Goal: Task Accomplishment & Management: Complete application form

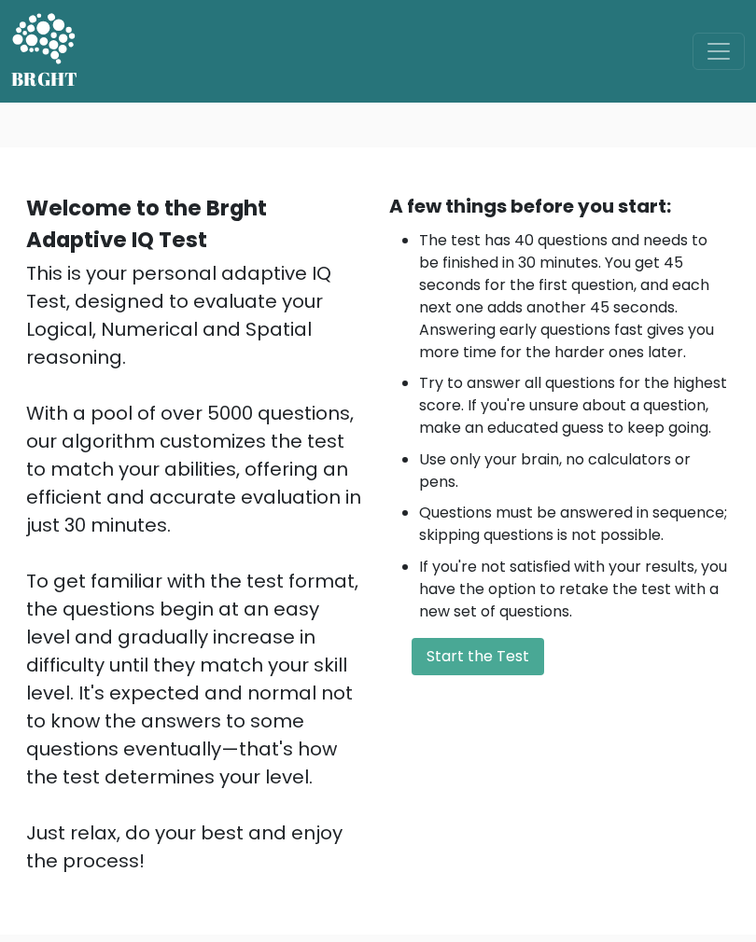
click at [537, 676] on button "Start the Test" at bounding box center [478, 656] width 133 height 37
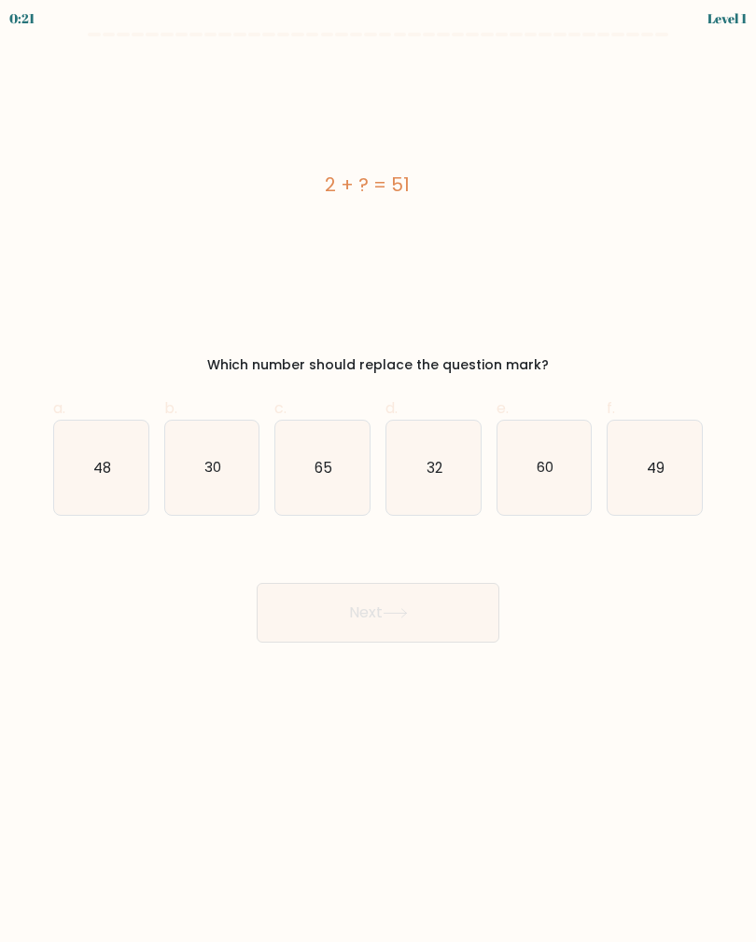
click at [684, 468] on icon "49" at bounding box center [654, 468] width 94 height 94
click at [379, 471] on input "f. 49" at bounding box center [378, 477] width 1 height 12
radio input "true"
click at [452, 628] on button "Next" at bounding box center [378, 613] width 243 height 60
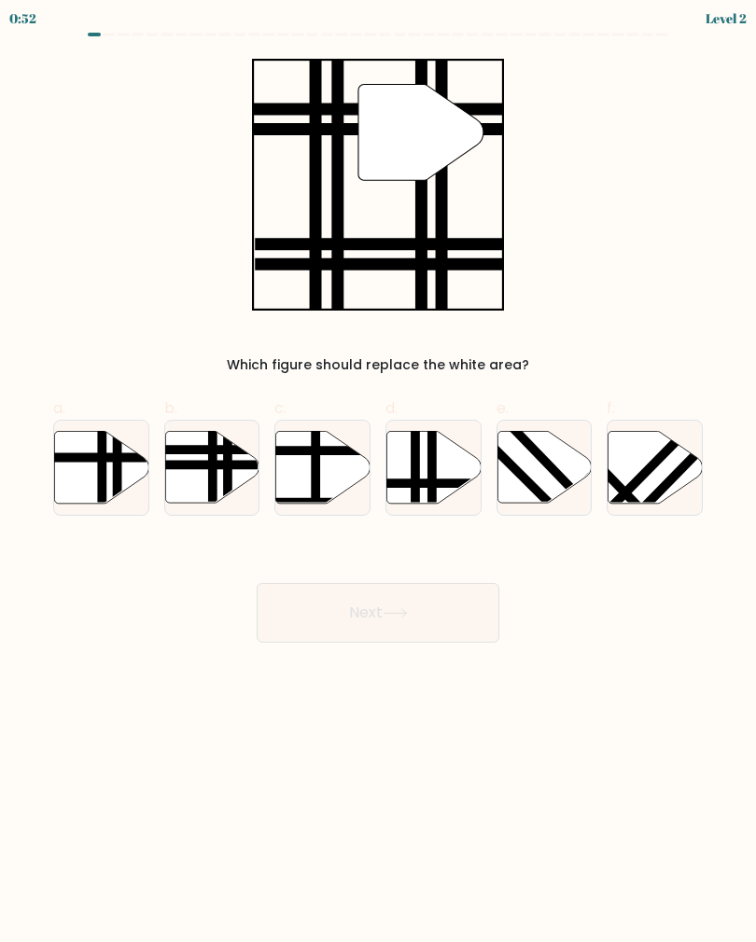
click at [200, 473] on icon at bounding box center [212, 467] width 94 height 72
click at [378, 473] on input "b." at bounding box center [378, 477] width 1 height 12
radio input "true"
click at [473, 614] on button "Next" at bounding box center [378, 613] width 243 height 60
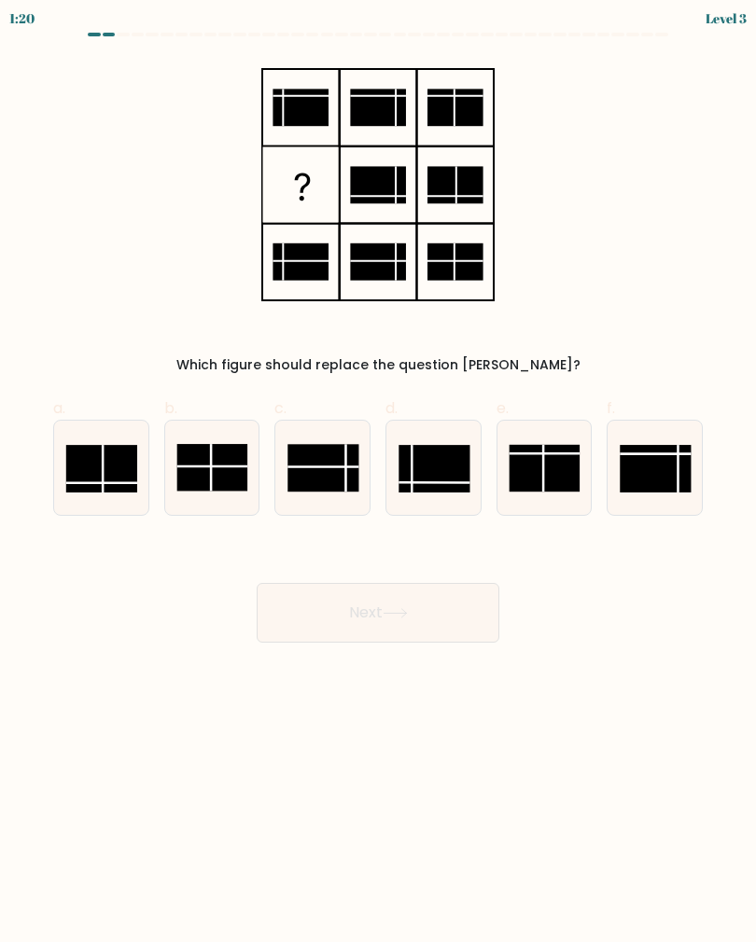
click at [199, 467] on line at bounding box center [211, 467] width 71 height 0
click at [378, 471] on input "b." at bounding box center [378, 477] width 1 height 12
radio input "true"
click at [466, 609] on button "Next" at bounding box center [378, 613] width 243 height 60
